Goal: Download file/media

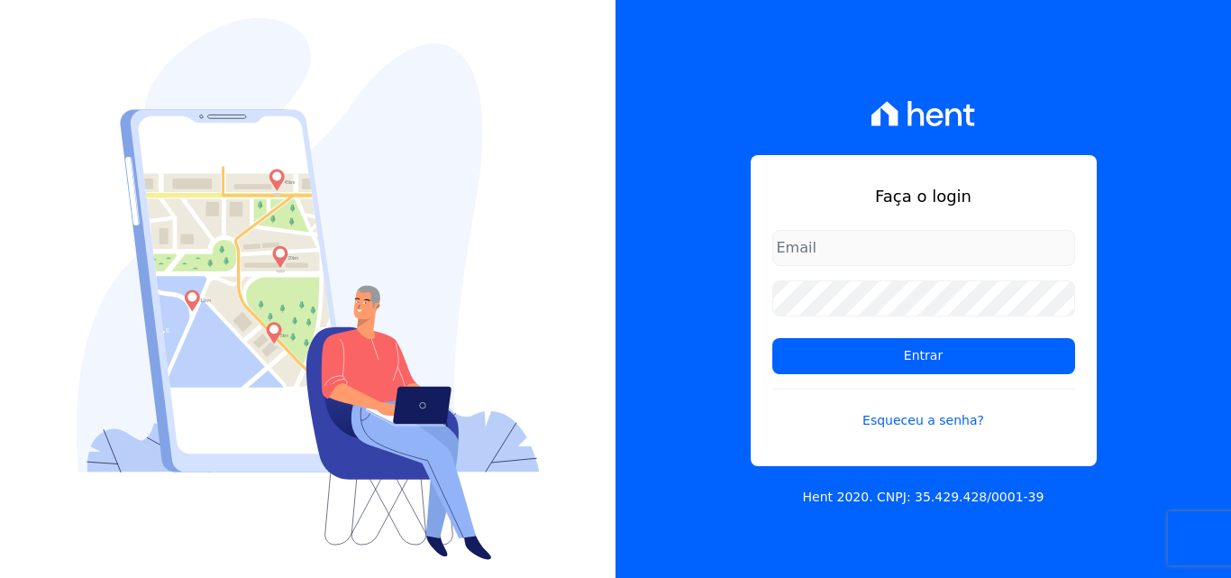
type input "[PERSON_NAME][EMAIL_ADDRESS][PERSON_NAME][DOMAIN_NAME]"
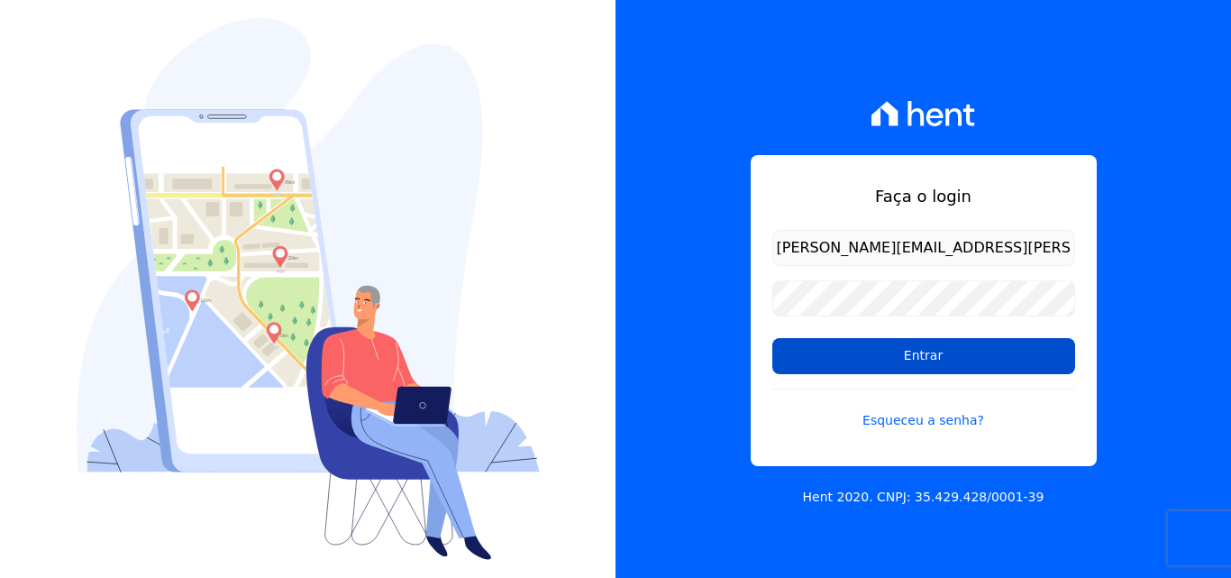
click at [853, 349] on input "Entrar" at bounding box center [924, 356] width 303 height 36
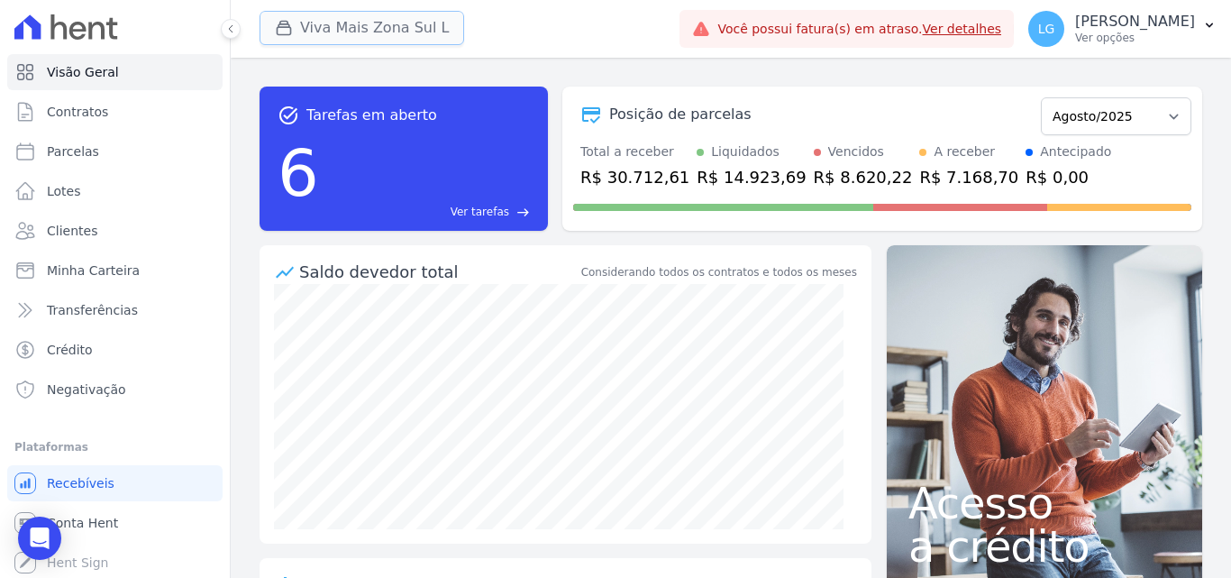
click at [381, 18] on button "Viva Mais Zona Sul L" at bounding box center [362, 28] width 205 height 34
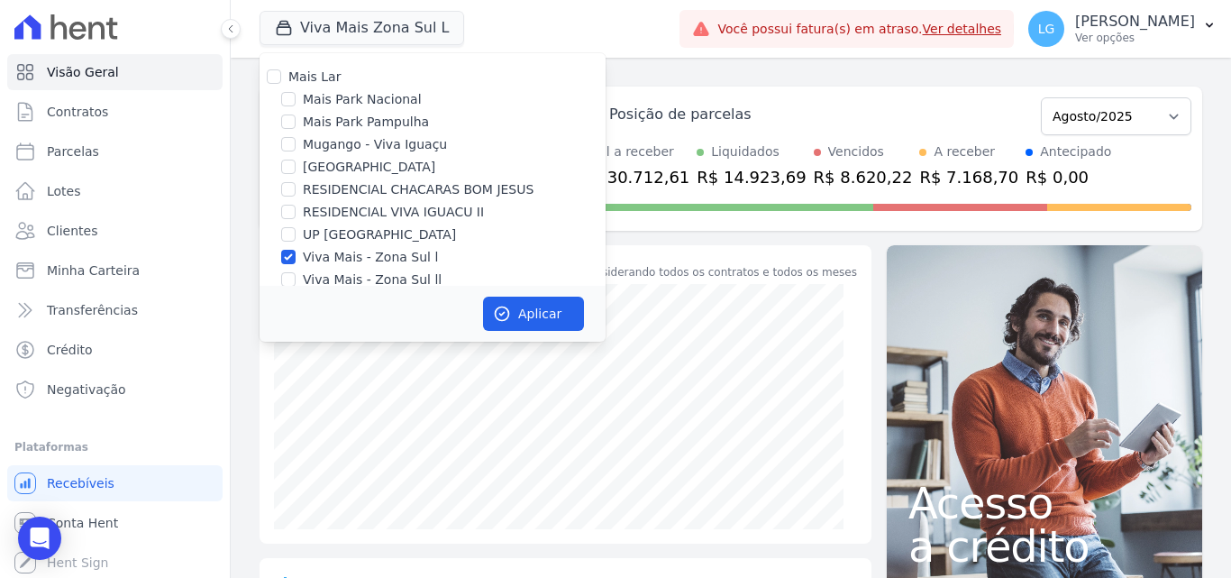
click at [335, 77] on label "Mais Lar" at bounding box center [314, 76] width 52 height 14
click at [281, 77] on input "Mais Lar" at bounding box center [274, 76] width 14 height 14
checkbox input "true"
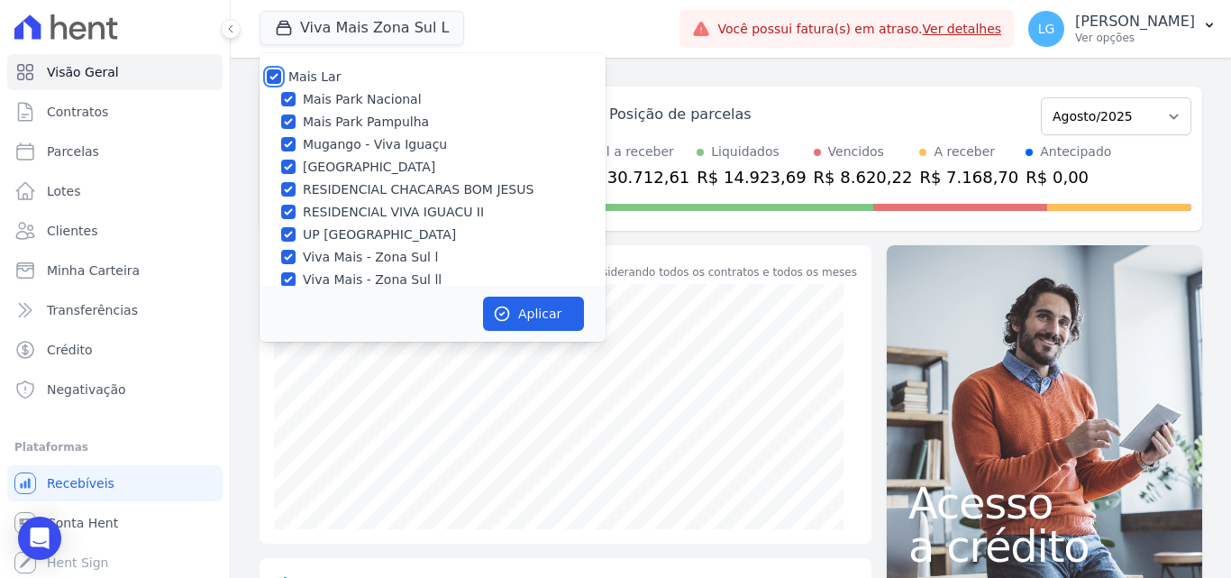
checkbox input "true"
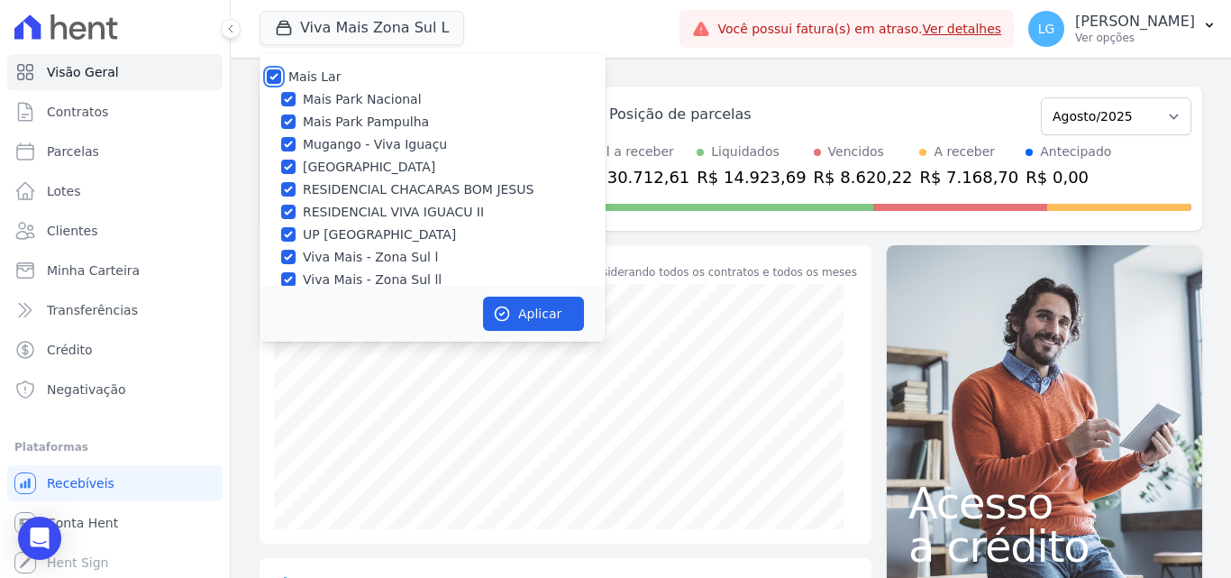
checkbox input "true"
click at [509, 319] on icon "button" at bounding box center [502, 314] width 18 height 18
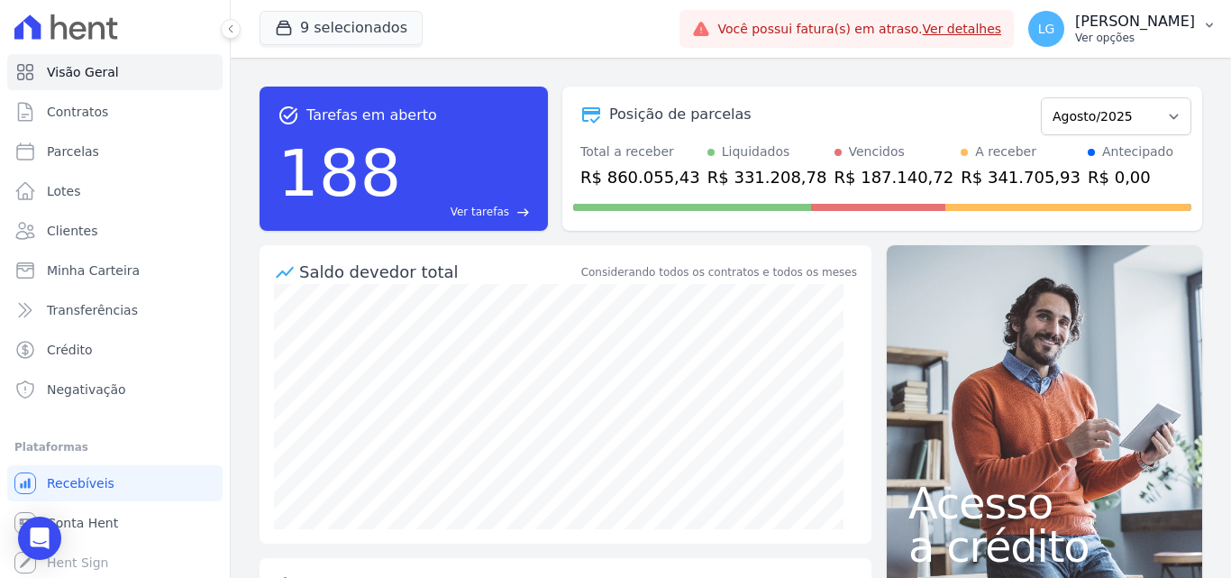
click at [1075, 28] on p "[PERSON_NAME]" at bounding box center [1135, 22] width 120 height 18
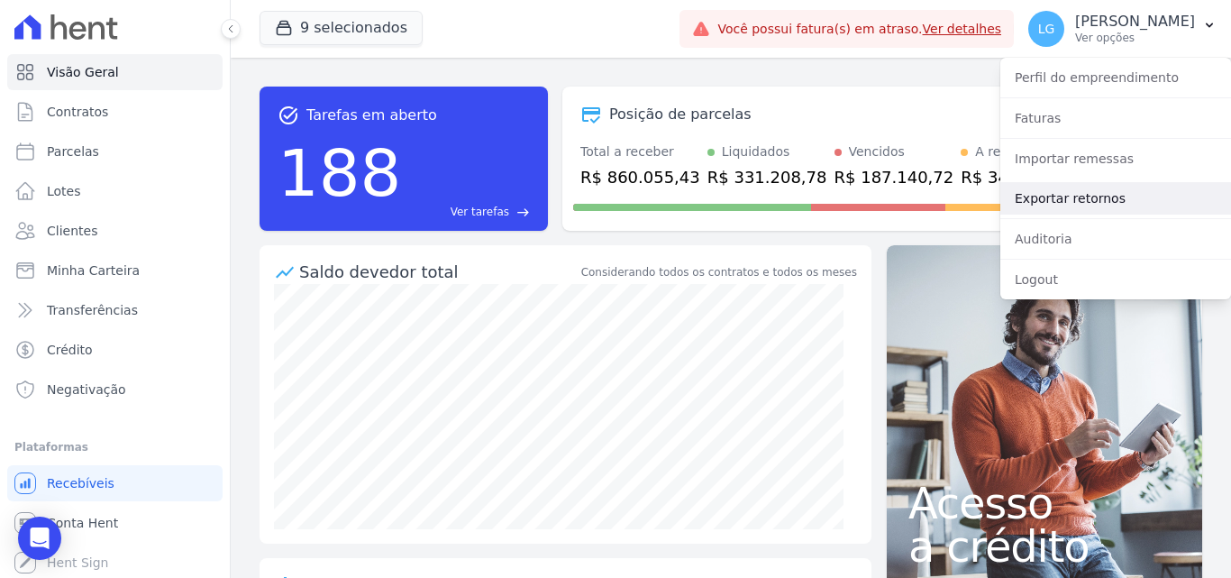
click at [1061, 204] on link "Exportar retornos" at bounding box center [1116, 198] width 231 height 32
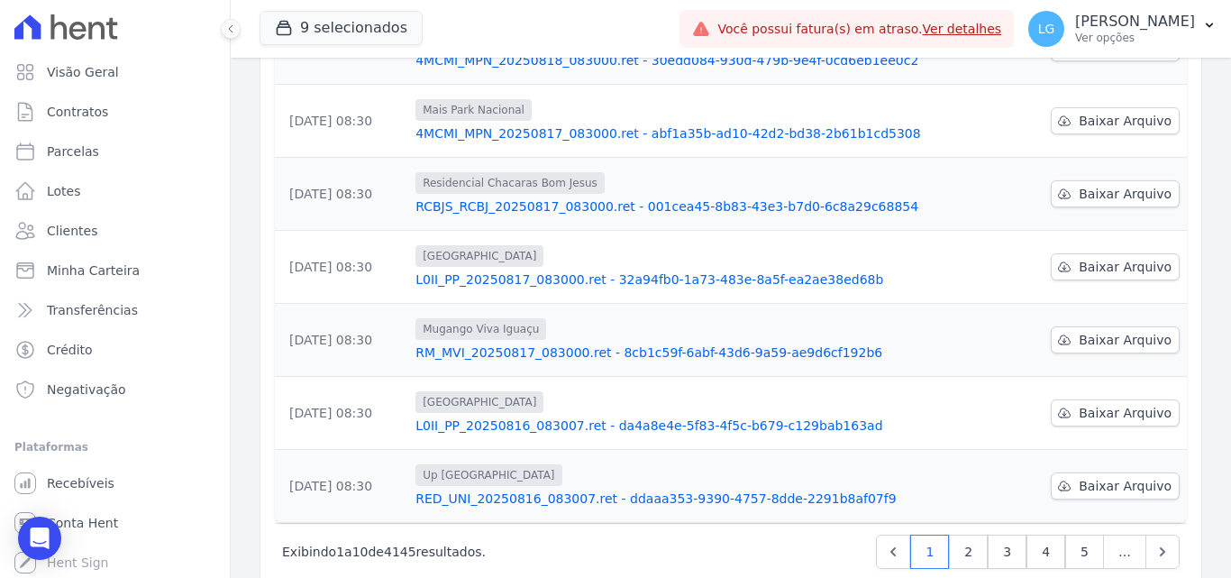
scroll to position [562, 0]
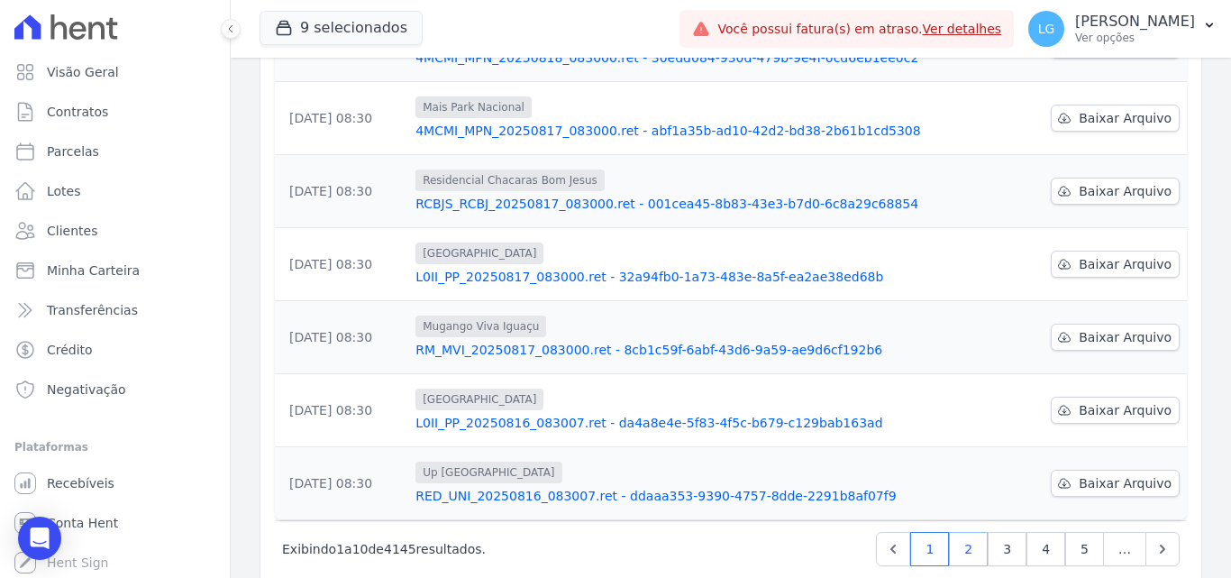
click at [959, 532] on link "2" at bounding box center [968, 549] width 39 height 34
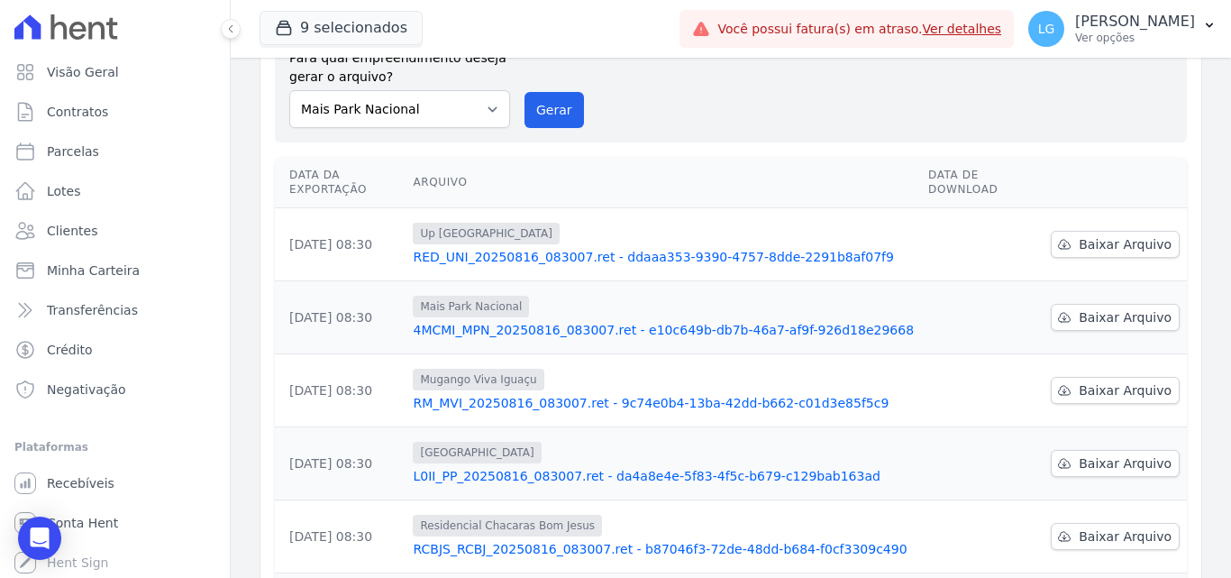
scroll to position [111, 0]
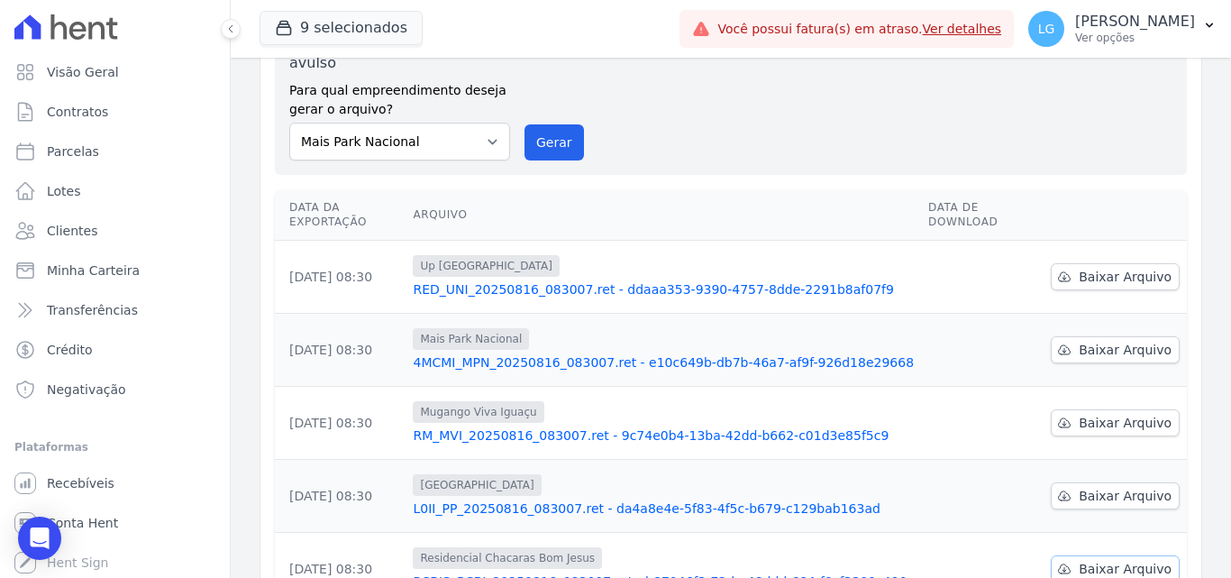
click at [1108, 560] on span "Baixar Arquivo" at bounding box center [1125, 569] width 93 height 18
click at [1121, 487] on span "Baixar Arquivo" at bounding box center [1125, 496] width 93 height 18
click at [1202, 428] on div "Data da Exportação [GEOGRAPHIC_DATA] Data de Download [DATE] 08:30 Up [GEOGRAPH…" at bounding box center [731, 580] width 970 height 796
click at [1131, 414] on span "Baixar Arquivo" at bounding box center [1125, 423] width 93 height 18
click at [1201, 325] on div "Data da Exportação [GEOGRAPHIC_DATA] Data de Download [DATE] 08:30 Up [GEOGRAPH…" at bounding box center [731, 580] width 970 height 796
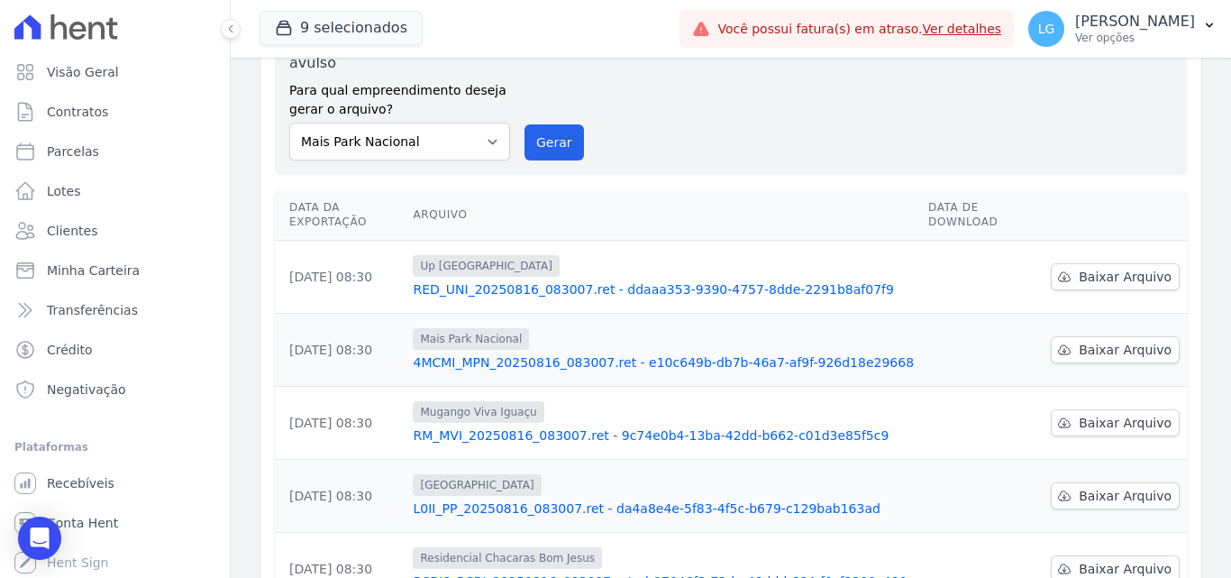
click at [1126, 314] on td "Baixar Arquivo" at bounding box center [1115, 350] width 143 height 73
click at [1129, 341] on span "Baixar Arquivo" at bounding box center [1125, 350] width 93 height 18
click at [1134, 268] on span "Baixar Arquivo" at bounding box center [1125, 277] width 93 height 18
click at [1195, 242] on div "Data da Exportação [GEOGRAPHIC_DATA] Data de Download [DATE] 08:30 Up [GEOGRAPH…" at bounding box center [731, 580] width 970 height 796
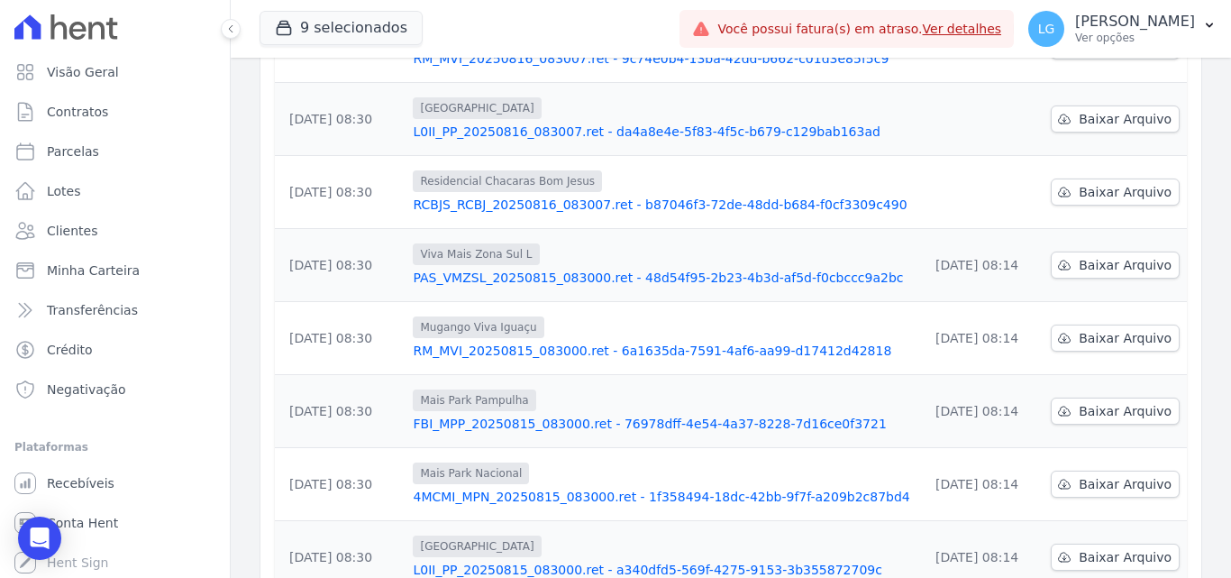
scroll to position [562, 0]
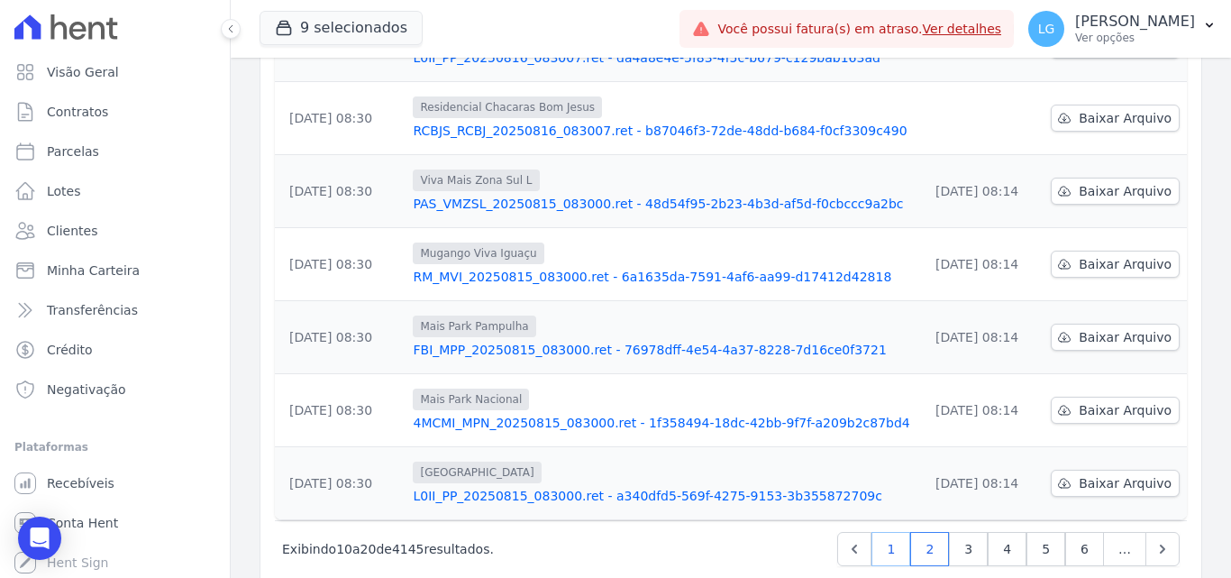
click at [887, 532] on link "1" at bounding box center [891, 549] width 39 height 34
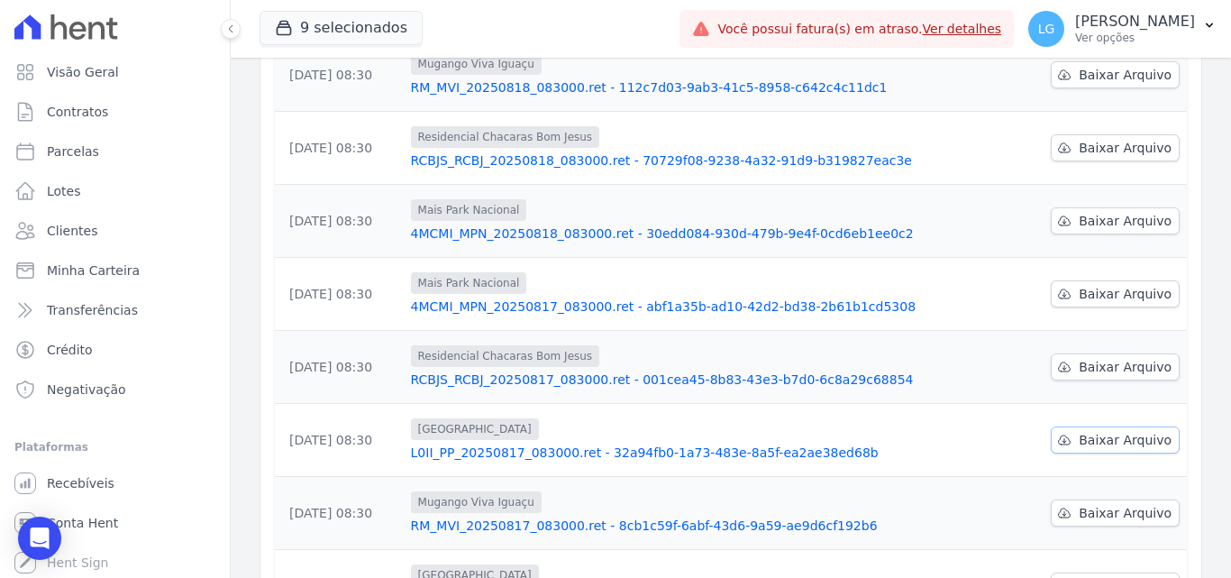
scroll to position [361, 0]
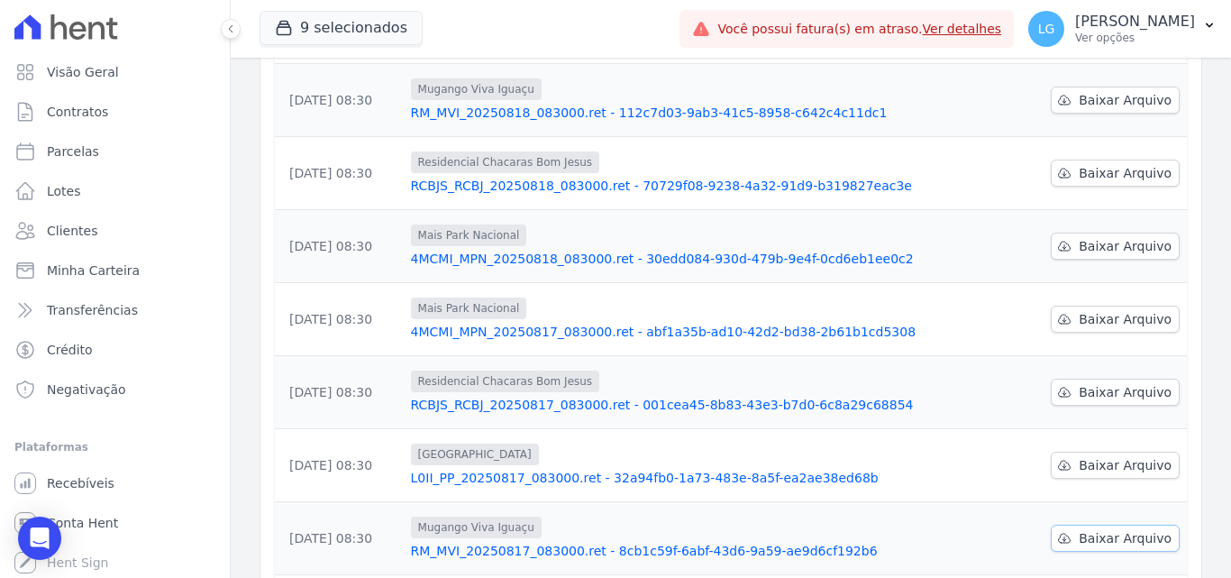
click at [1096, 525] on link "Baixar Arquivo" at bounding box center [1115, 538] width 129 height 27
click at [1104, 456] on span "Baixar Arquivo" at bounding box center [1125, 465] width 93 height 18
click at [1139, 383] on span "Baixar Arquivo" at bounding box center [1125, 392] width 93 height 18
click at [1192, 296] on div "Data da Exportação [GEOGRAPHIC_DATA] Data de Download [DATE] 08:30 [GEOGRAPHIC_…" at bounding box center [731, 330] width 970 height 796
click at [1128, 310] on span "Baixar Arquivo" at bounding box center [1125, 319] width 93 height 18
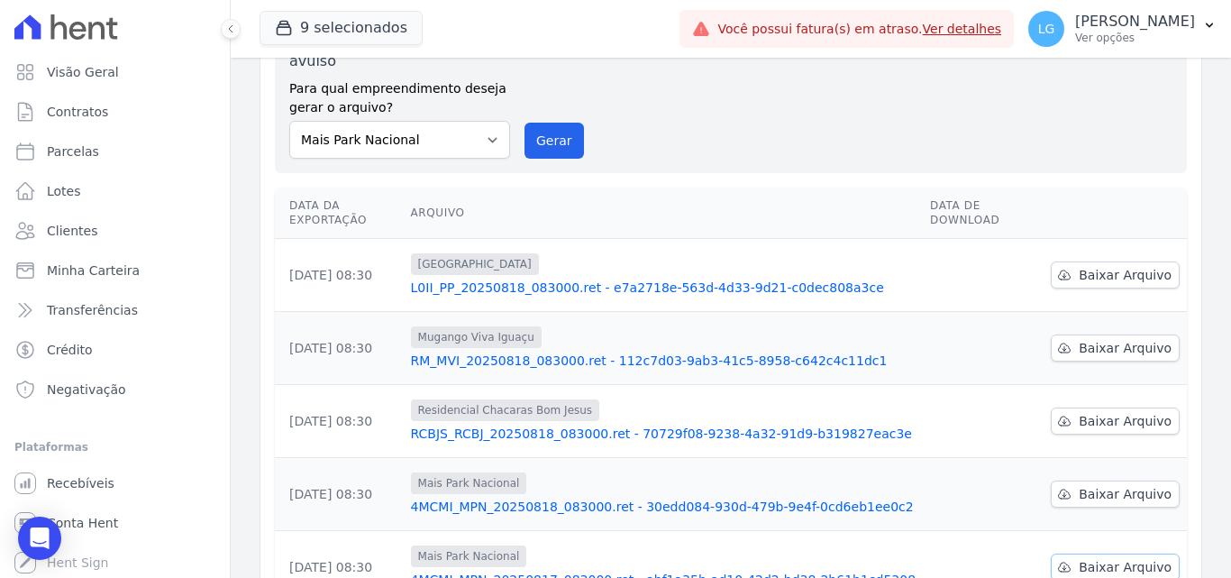
scroll to position [90, 0]
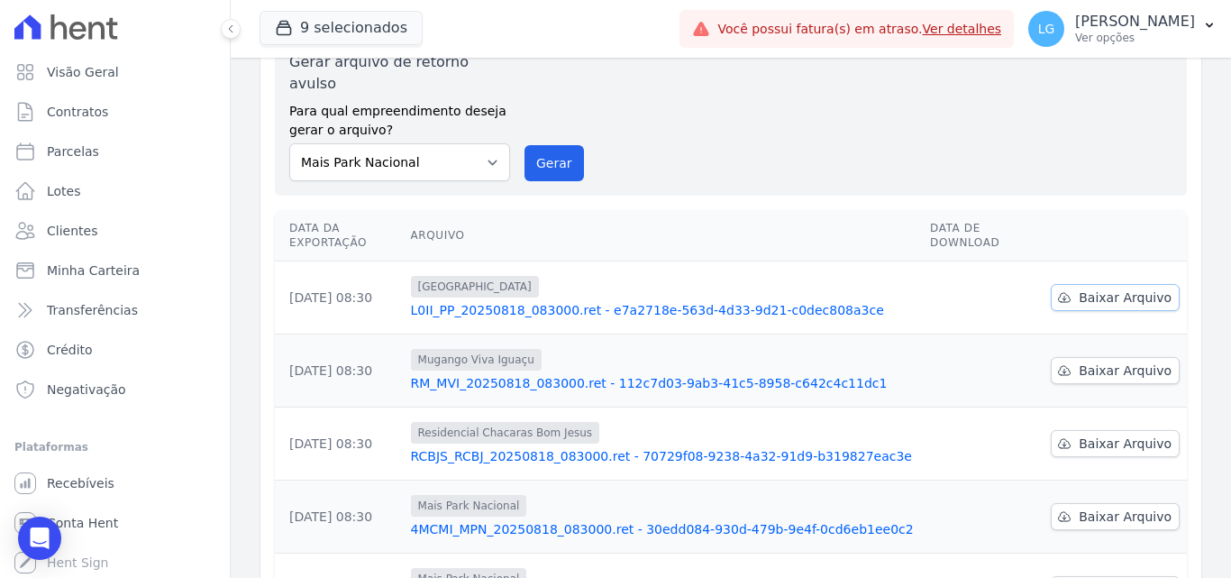
click at [1121, 288] on span "Baixar Arquivo" at bounding box center [1125, 297] width 93 height 18
click at [1135, 362] on span "Baixar Arquivo" at bounding box center [1125, 371] width 93 height 18
click at [1126, 435] on span "Baixar Arquivo" at bounding box center [1125, 444] width 93 height 18
click at [1120, 508] on span "Baixar Arquivo" at bounding box center [1125, 517] width 93 height 18
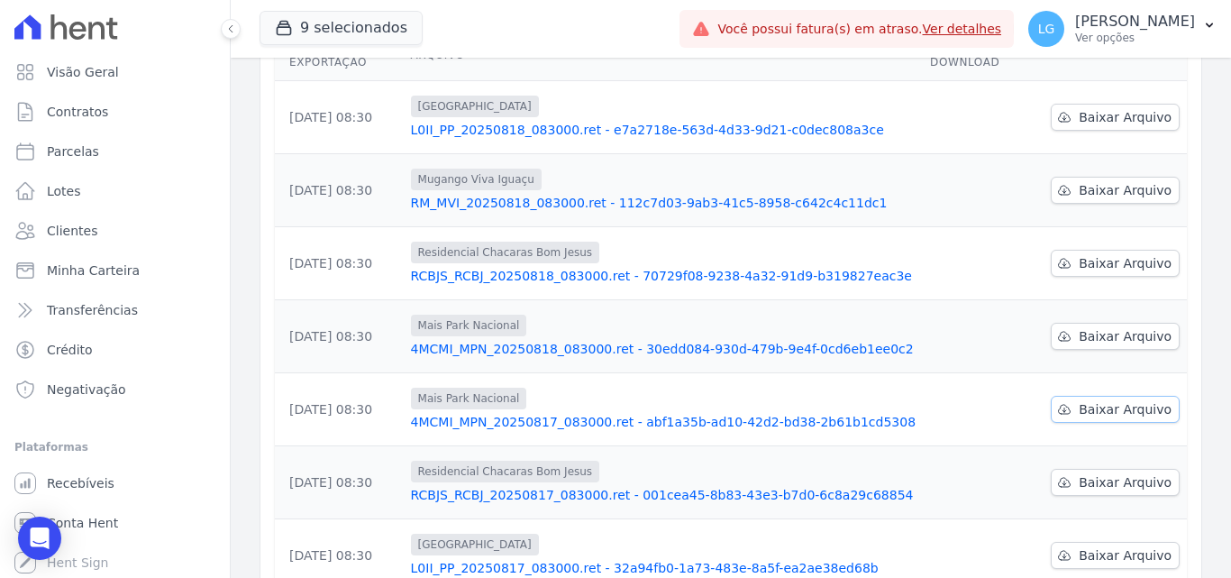
scroll to position [0, 0]
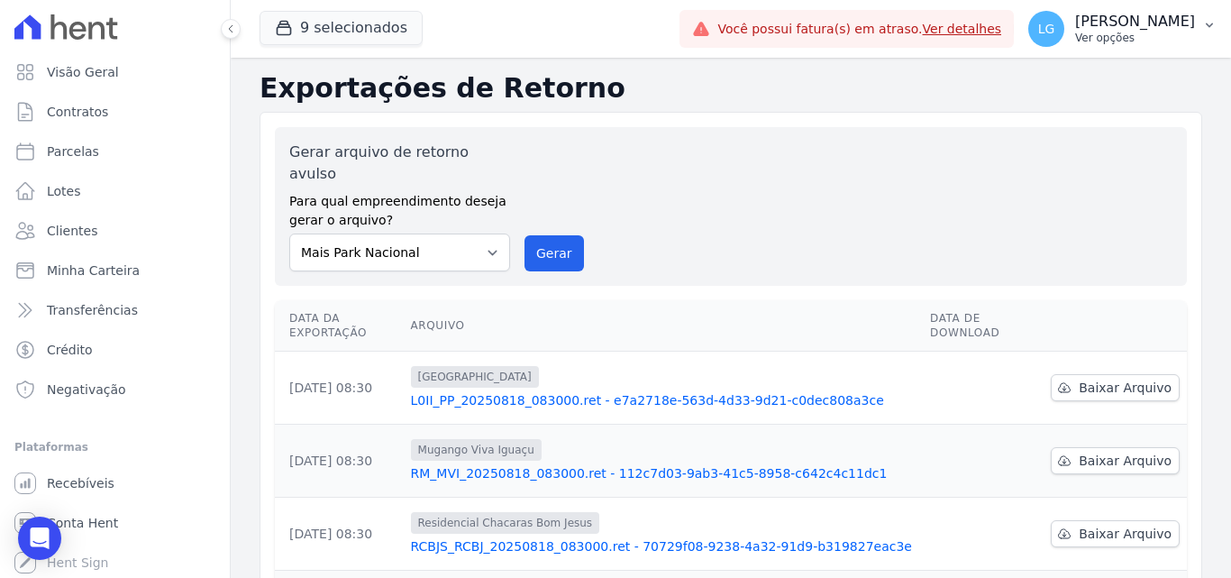
click at [1029, 12] on div "LG [PERSON_NAME] Ver opções" at bounding box center [1112, 29] width 167 height 36
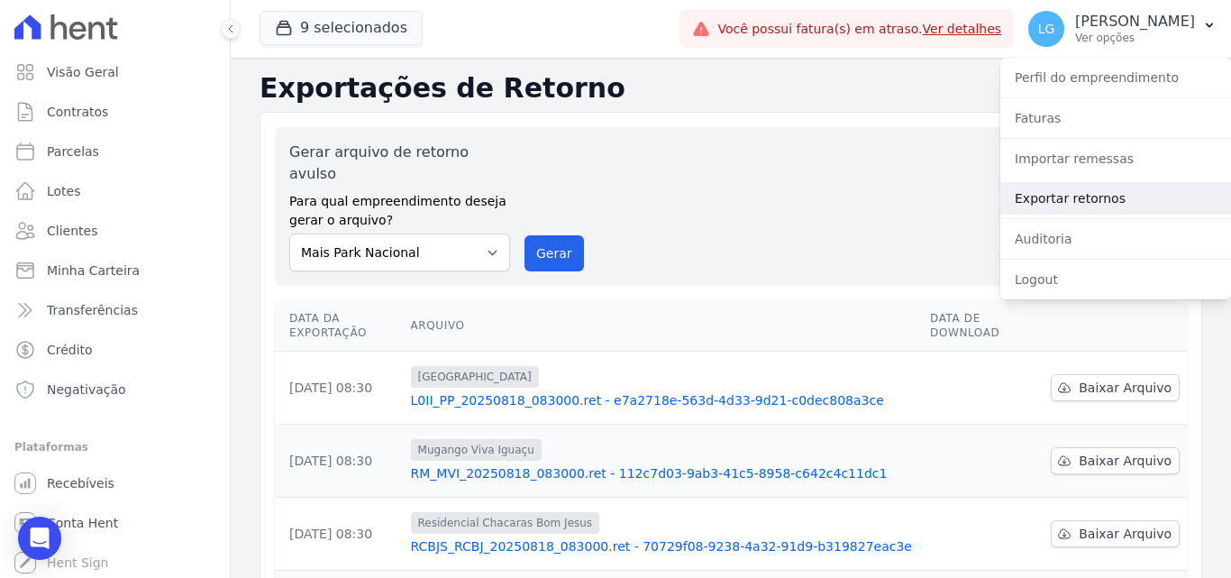
click at [1057, 193] on link "Exportar retornos" at bounding box center [1116, 198] width 231 height 32
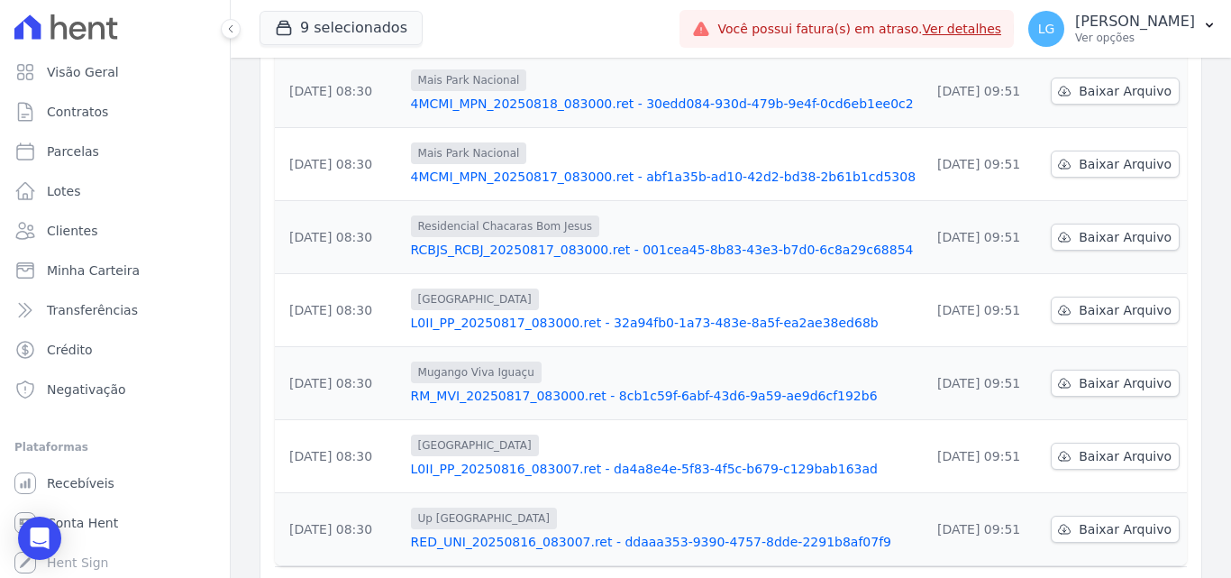
scroll to position [562, 0]
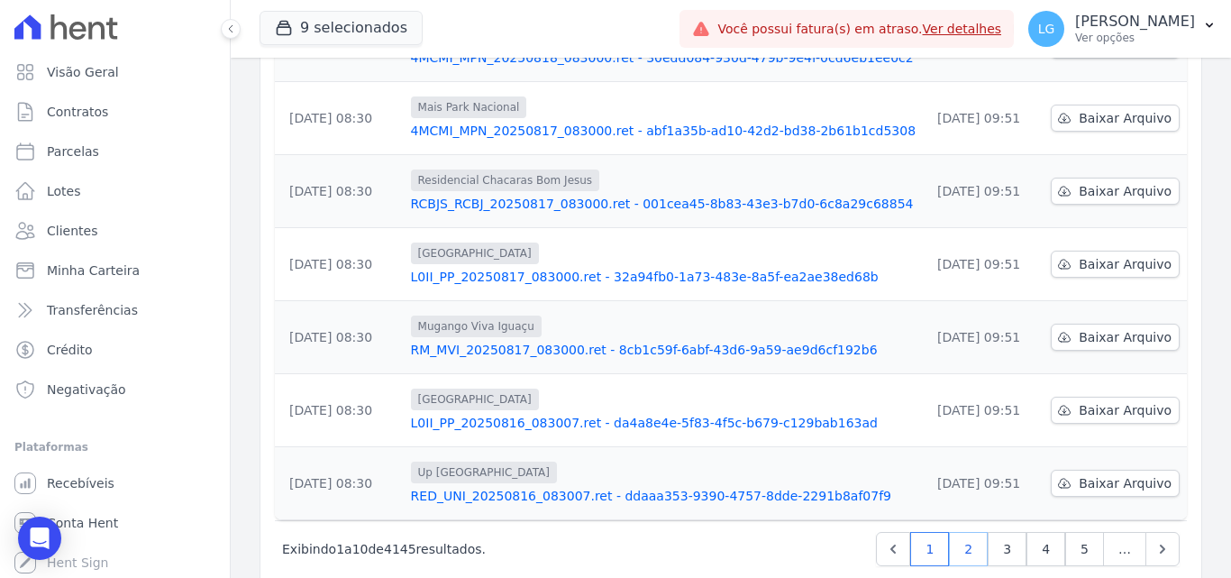
click at [955, 532] on link "2" at bounding box center [968, 549] width 39 height 34
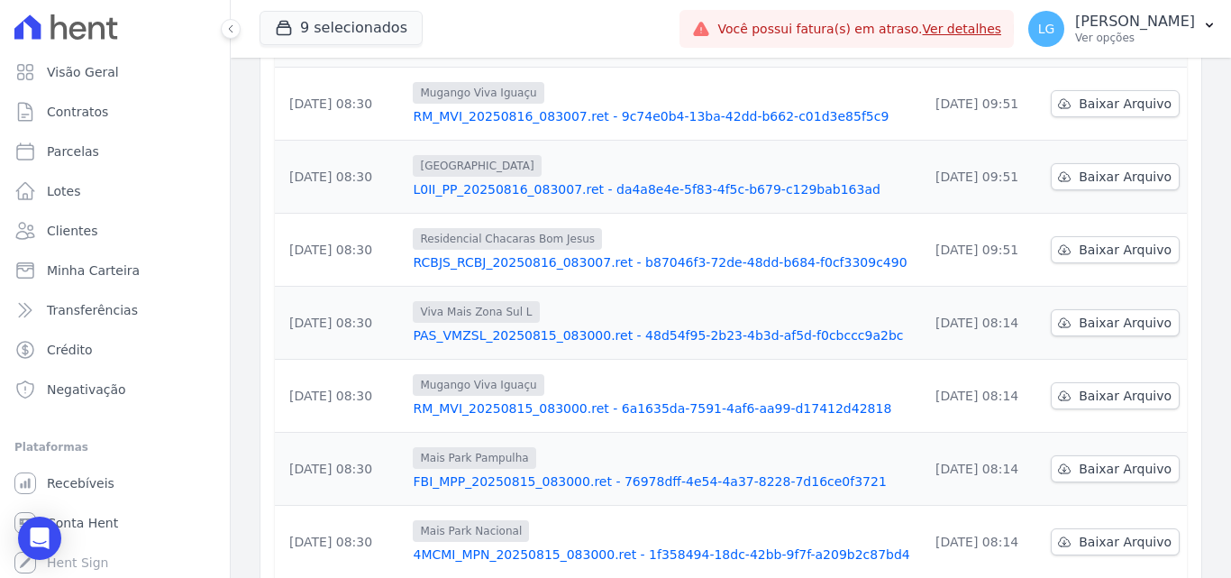
scroll to position [541, 0]
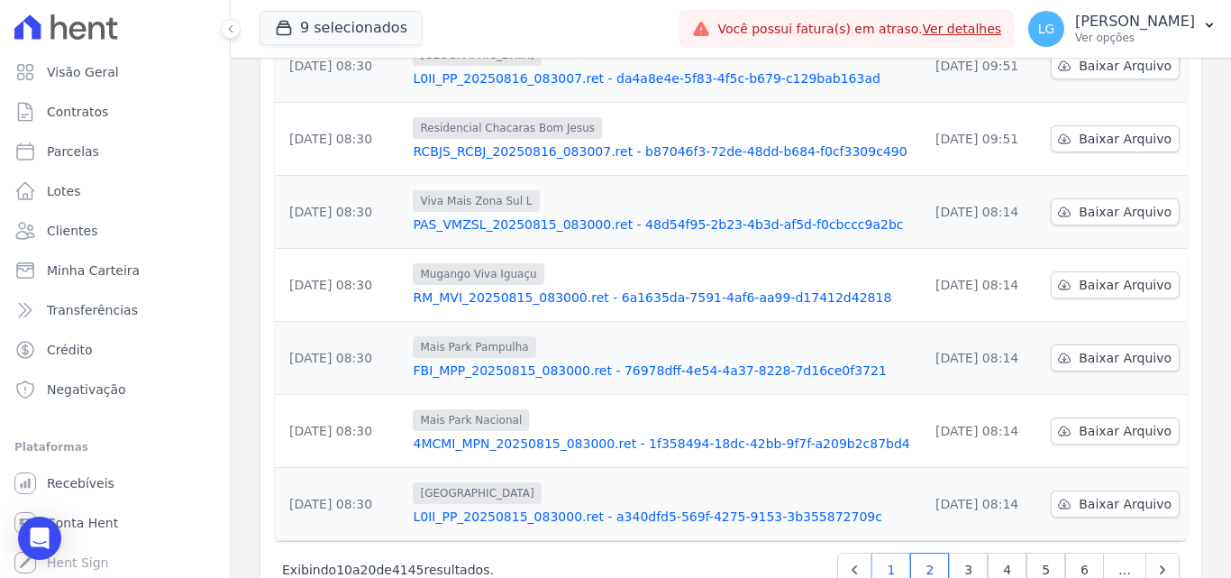
click at [900, 553] on link "1" at bounding box center [891, 570] width 39 height 34
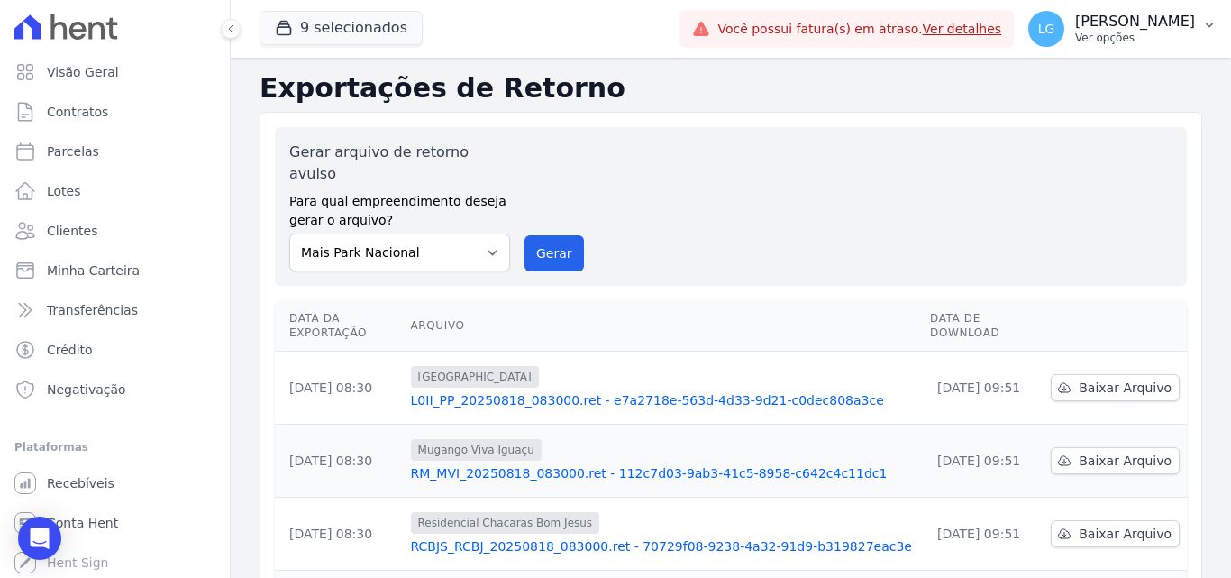
click at [1075, 24] on p "[PERSON_NAME]" at bounding box center [1135, 22] width 120 height 18
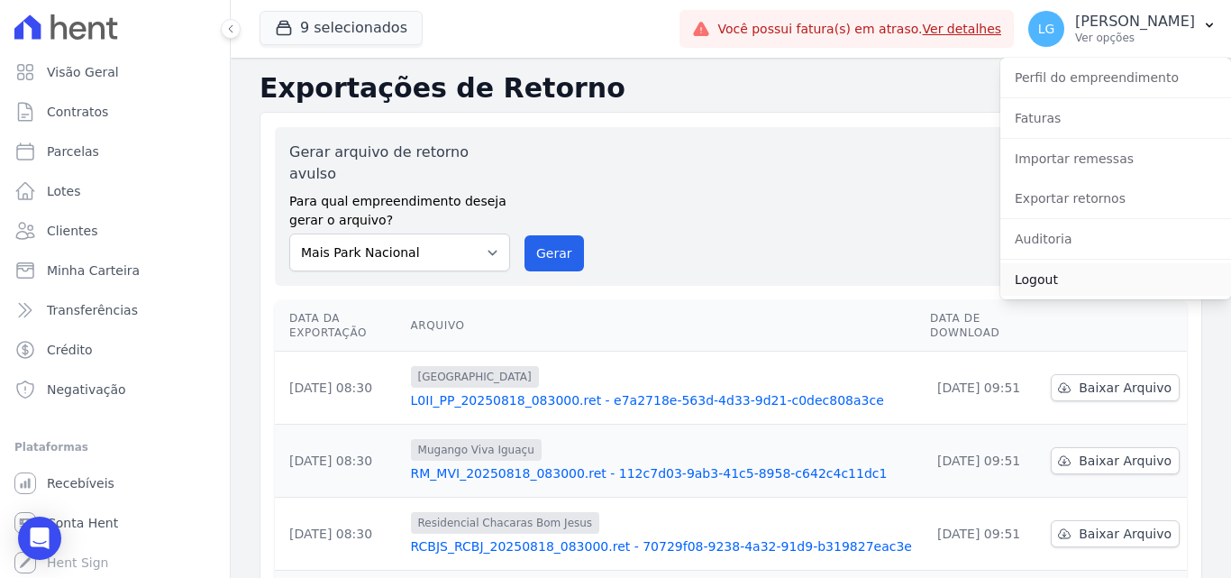
click at [1045, 270] on link "Logout" at bounding box center [1116, 279] width 231 height 32
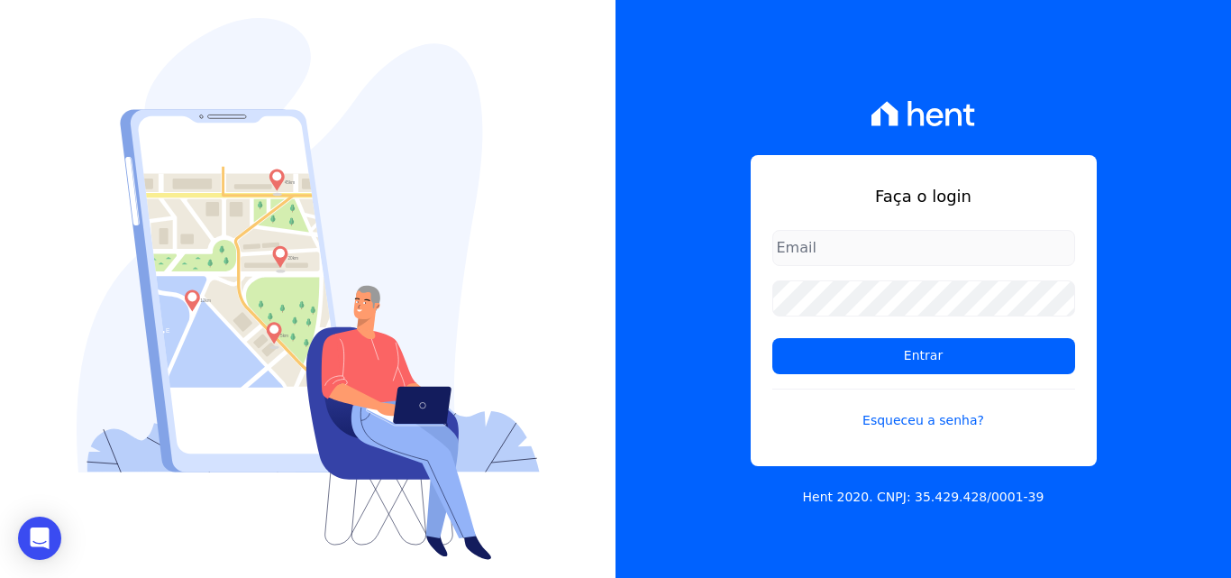
type input "[PERSON_NAME][EMAIL_ADDRESS][DOMAIN_NAME]"
